Goal: Transaction & Acquisition: Obtain resource

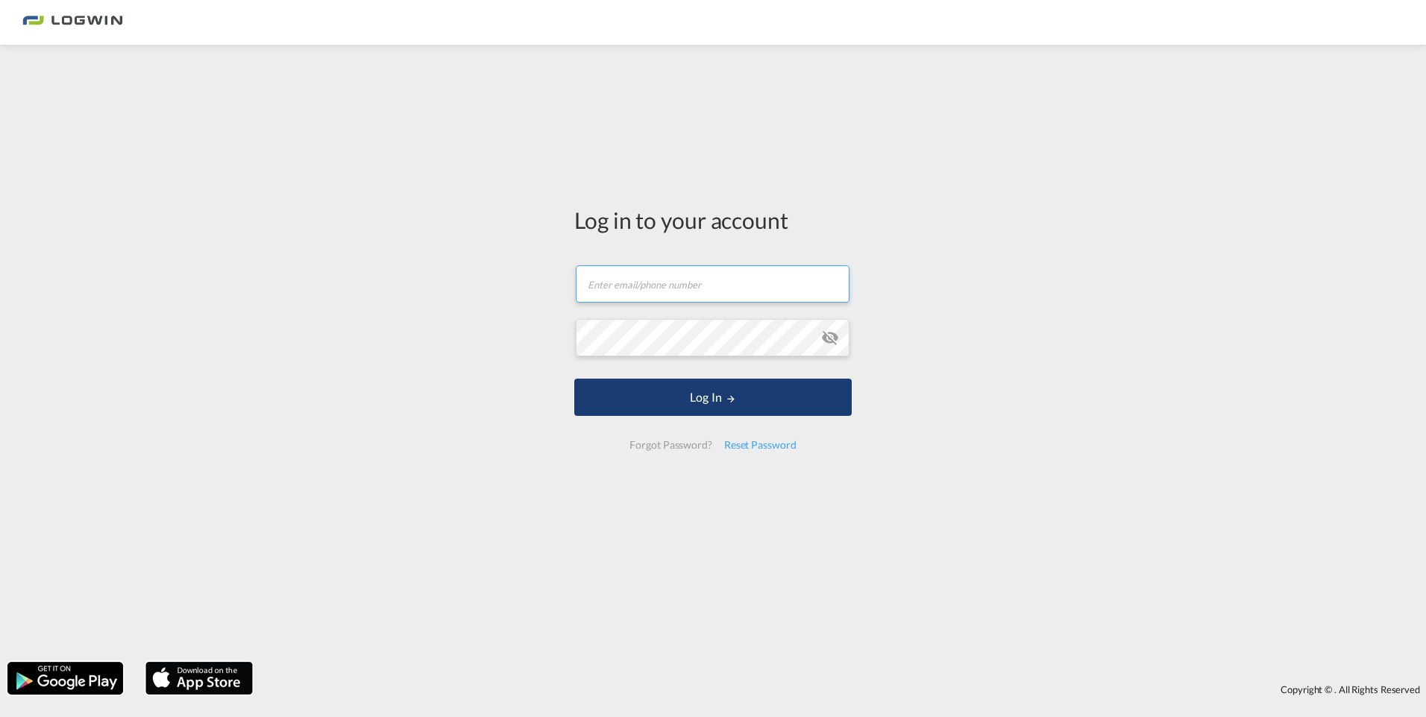
type input "[PERSON_NAME][EMAIL_ADDRESS][PERSON_NAME][DOMAIN_NAME]"
click at [699, 394] on button "Log In" at bounding box center [712, 397] width 277 height 37
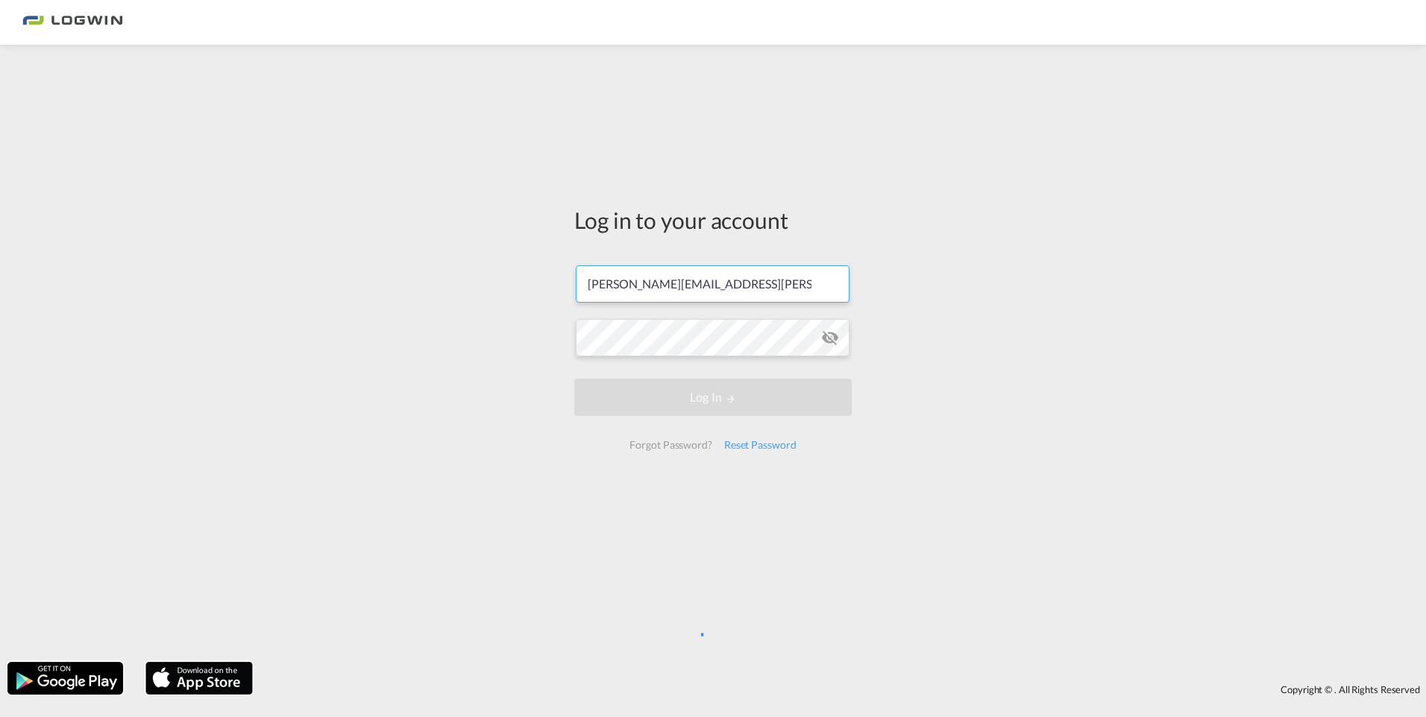
scroll to position [0, 42]
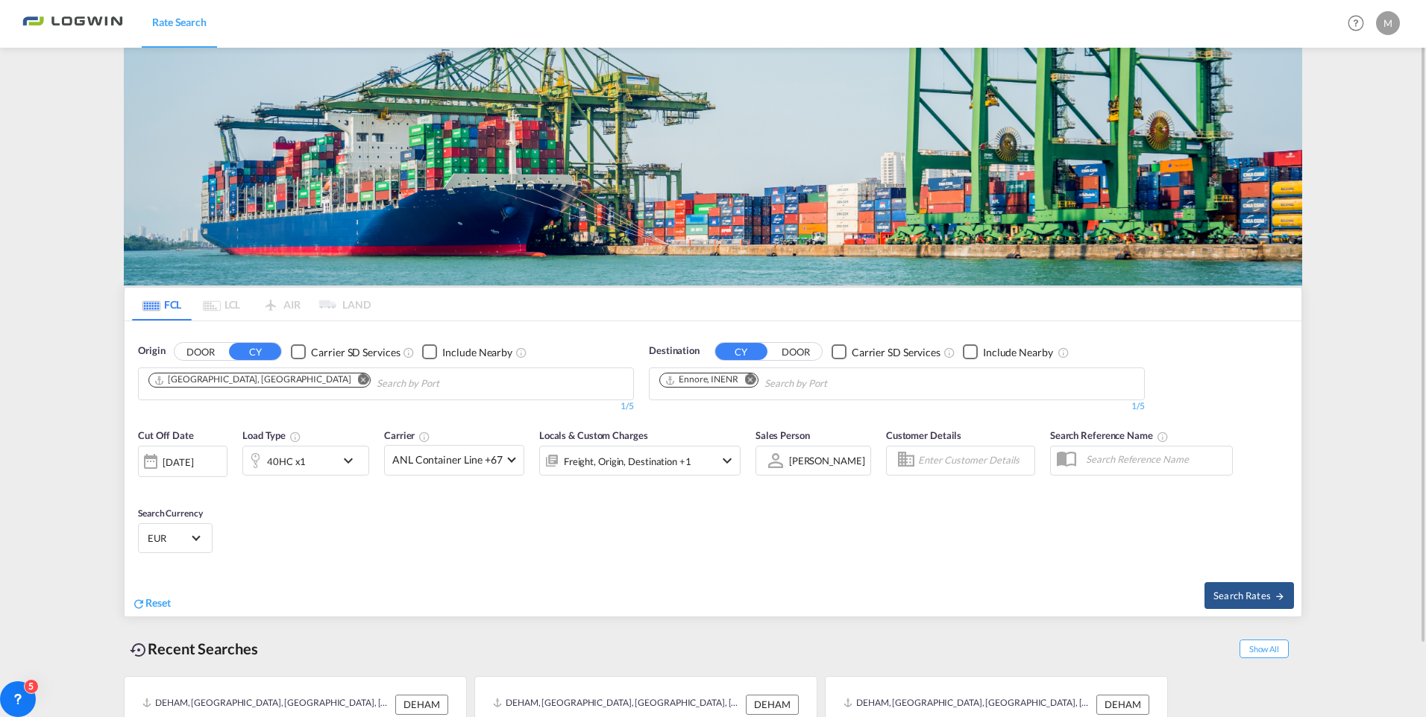
click at [750, 377] on md-icon "Remove" at bounding box center [750, 379] width 11 height 11
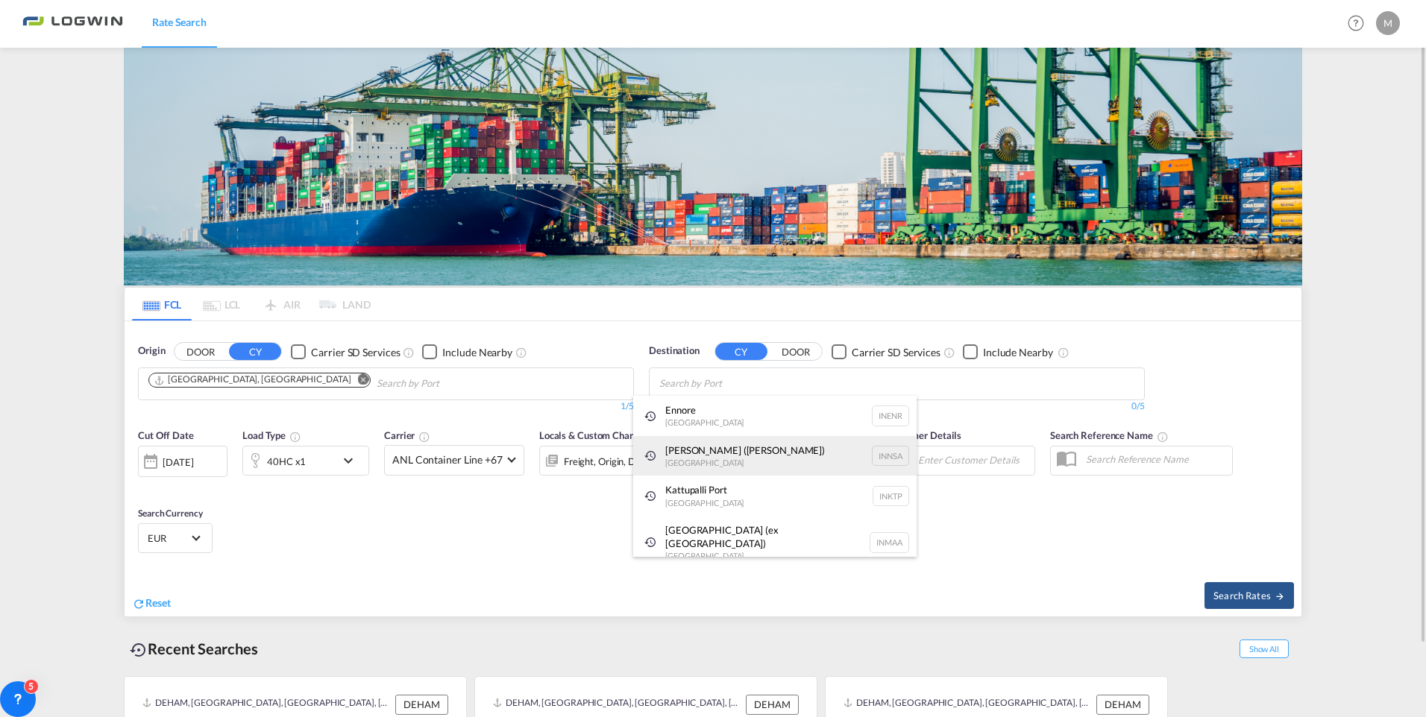
click at [698, 459] on div "[PERSON_NAME] ([GEOGRAPHIC_DATA]) [GEOGRAPHIC_DATA] [GEOGRAPHIC_DATA]" at bounding box center [774, 456] width 283 height 40
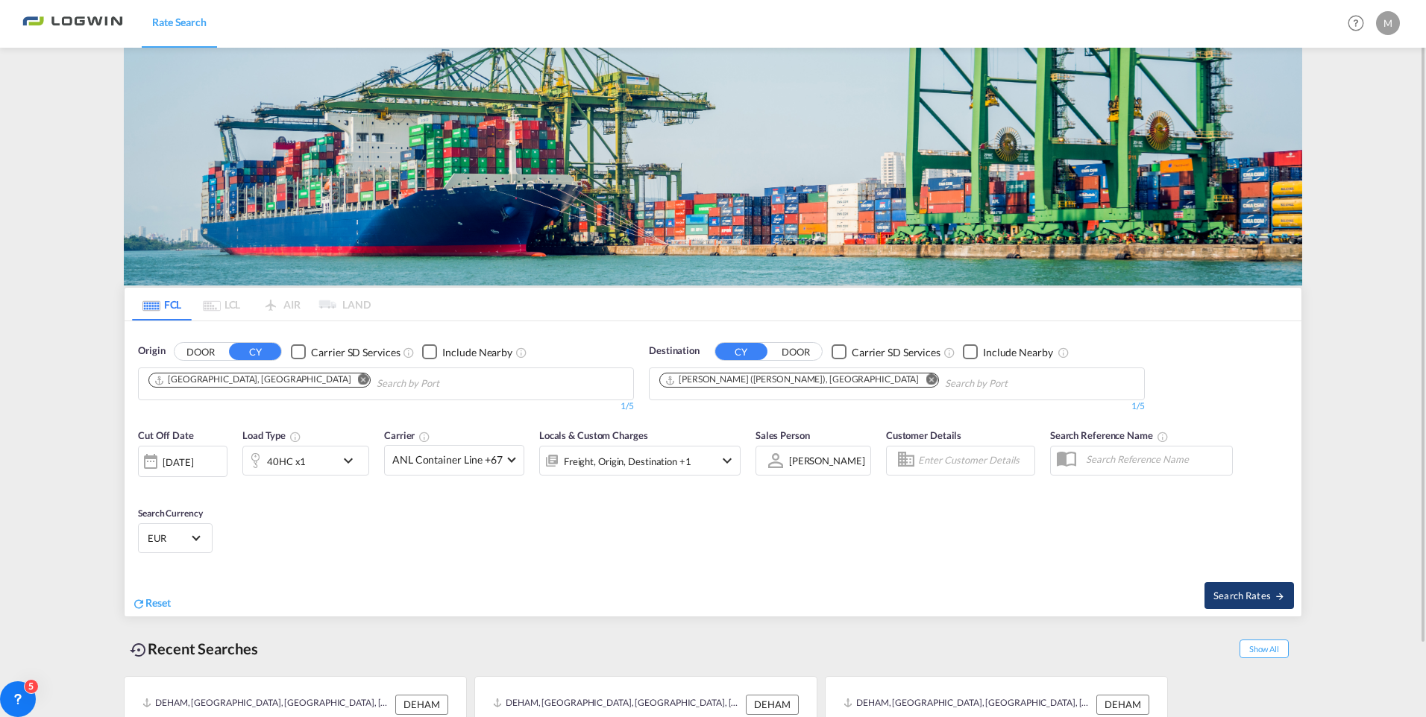
click at [1232, 594] on span "Search Rates" at bounding box center [1249, 596] width 72 height 12
type input "DEHAM to INNSA / [DATE]"
